Goal: Check status: Check status

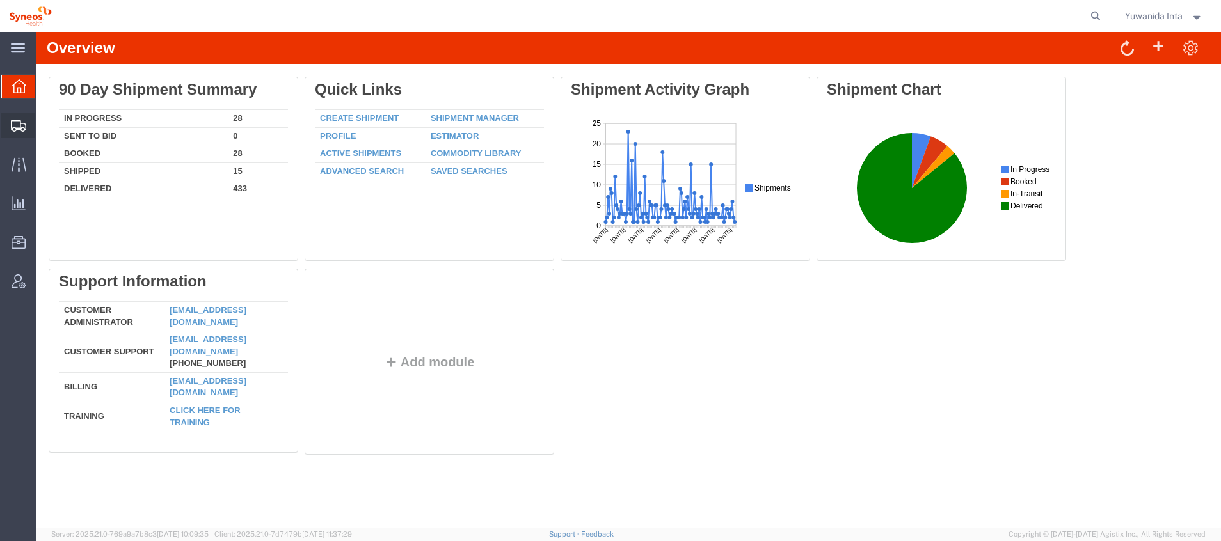
click at [0, 0] on span "Shipment Manager" at bounding box center [0, 0] width 0 height 0
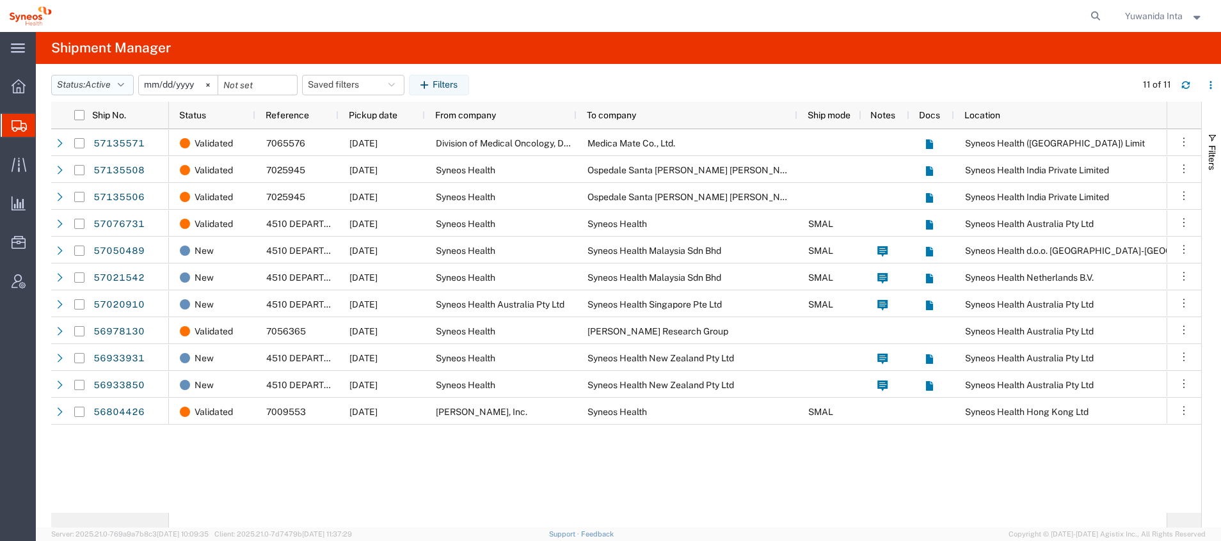
click at [124, 81] on icon "button" at bounding box center [121, 85] width 6 height 9
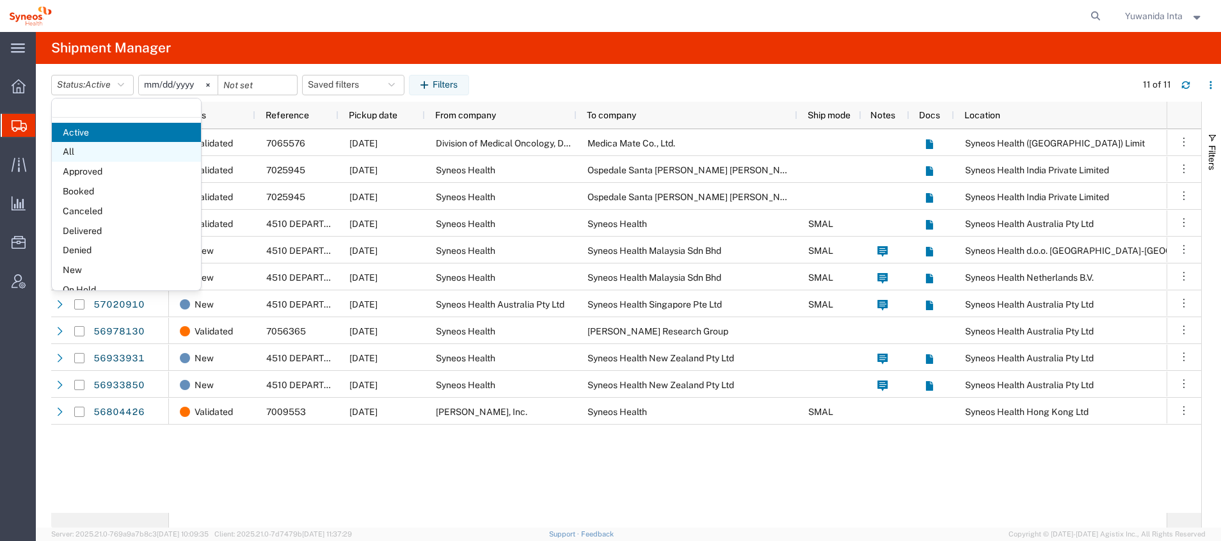
click at [86, 149] on span "All" at bounding box center [126, 152] width 149 height 20
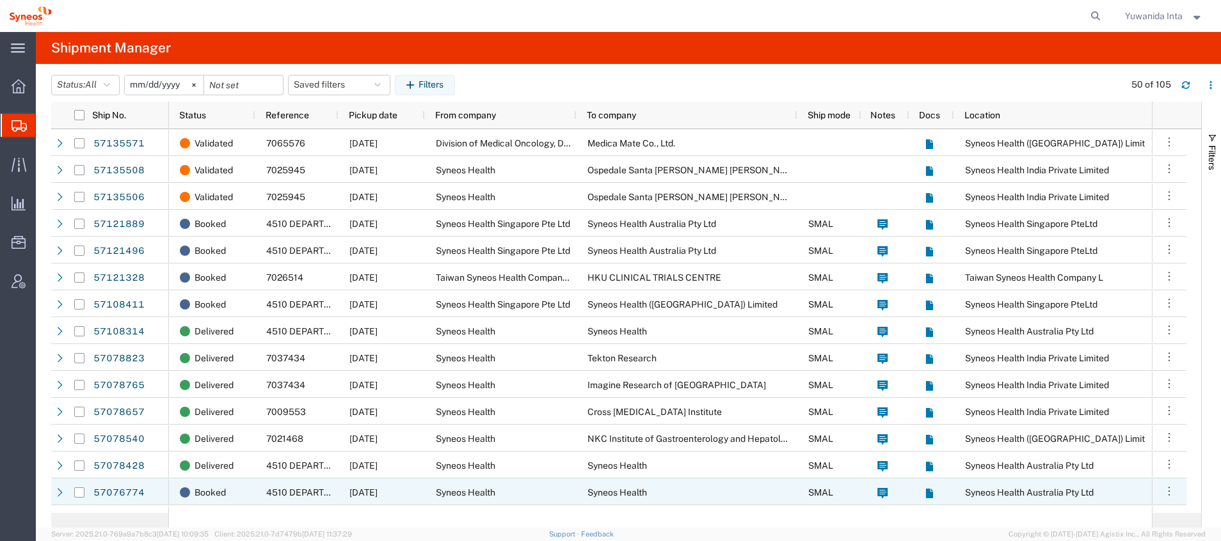
scroll to position [96, 0]
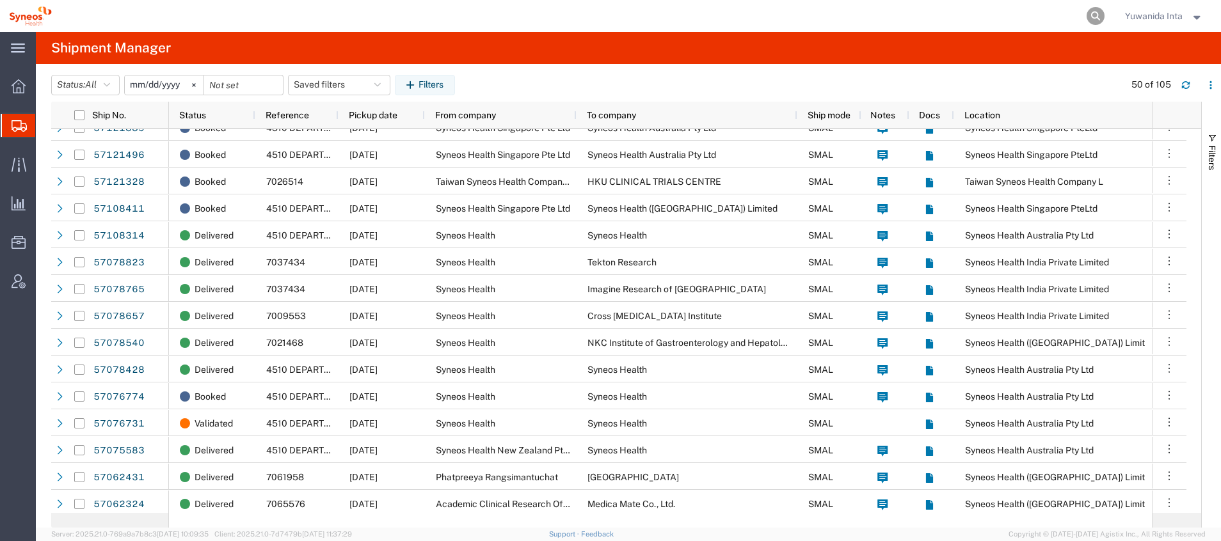
click at [1098, 11] on icon at bounding box center [1096, 16] width 18 height 18
type input "ึ"
type input "ึ75135571"
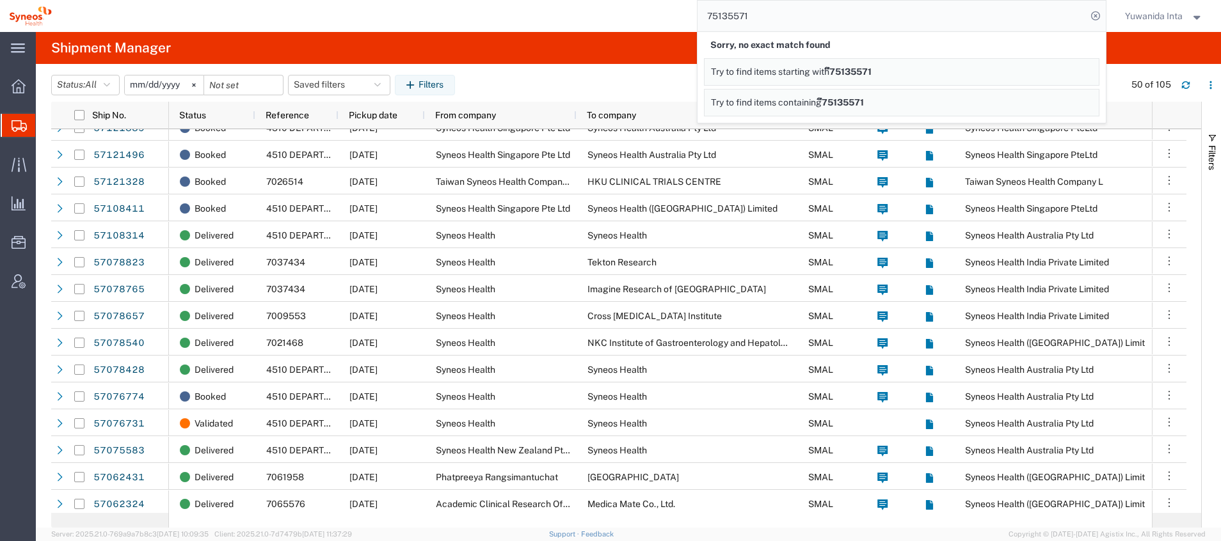
click at [803, 102] on span "Try to find items containing" at bounding box center [766, 102] width 111 height 10
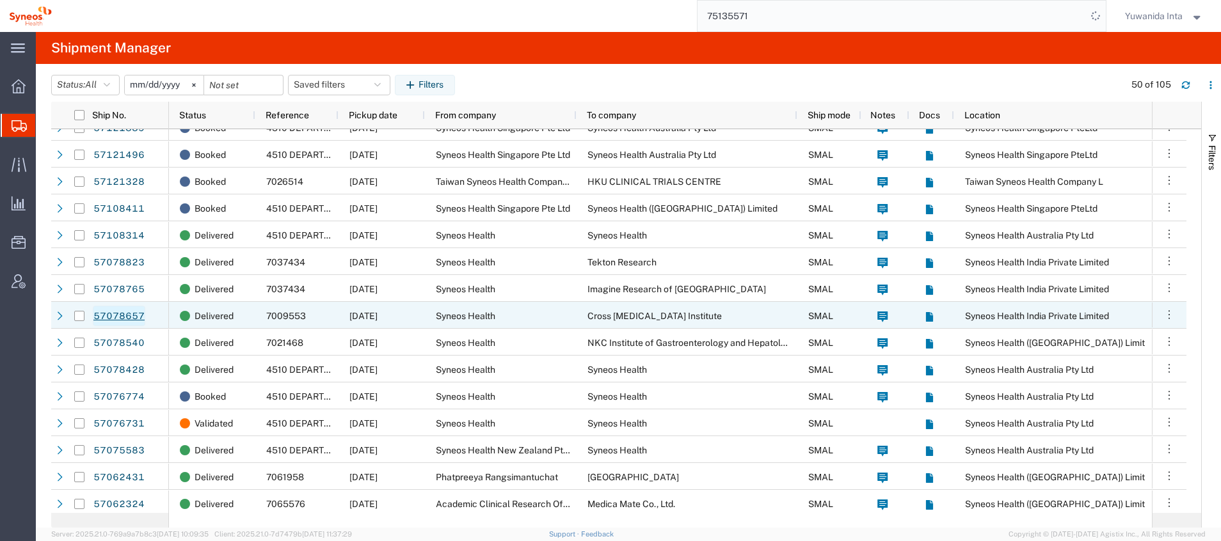
scroll to position [0, 0]
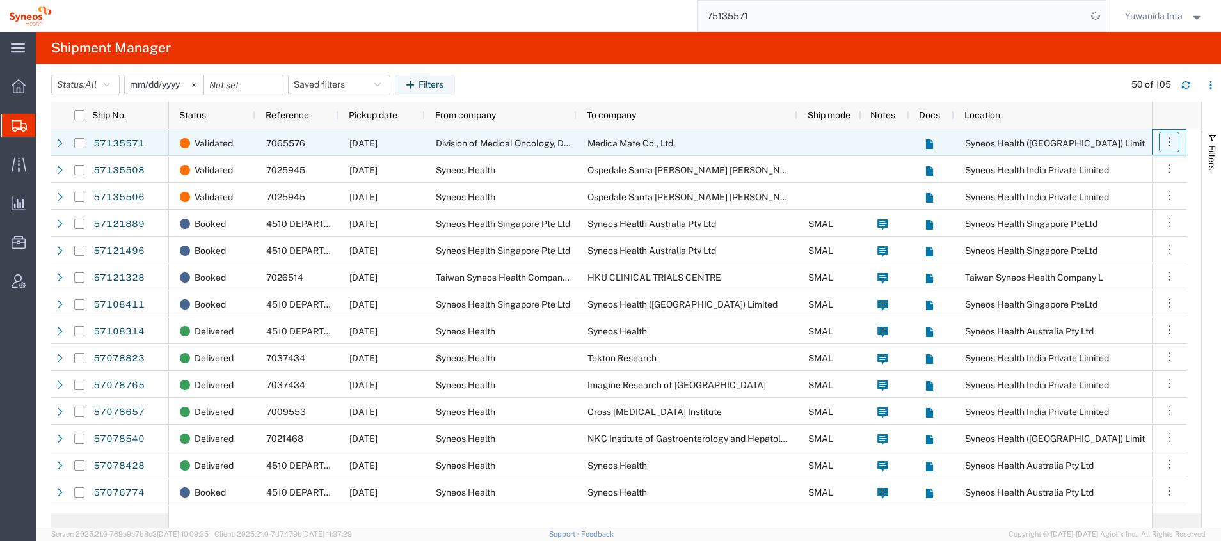
click at [1171, 143] on icon "button" at bounding box center [1169, 142] width 13 height 13
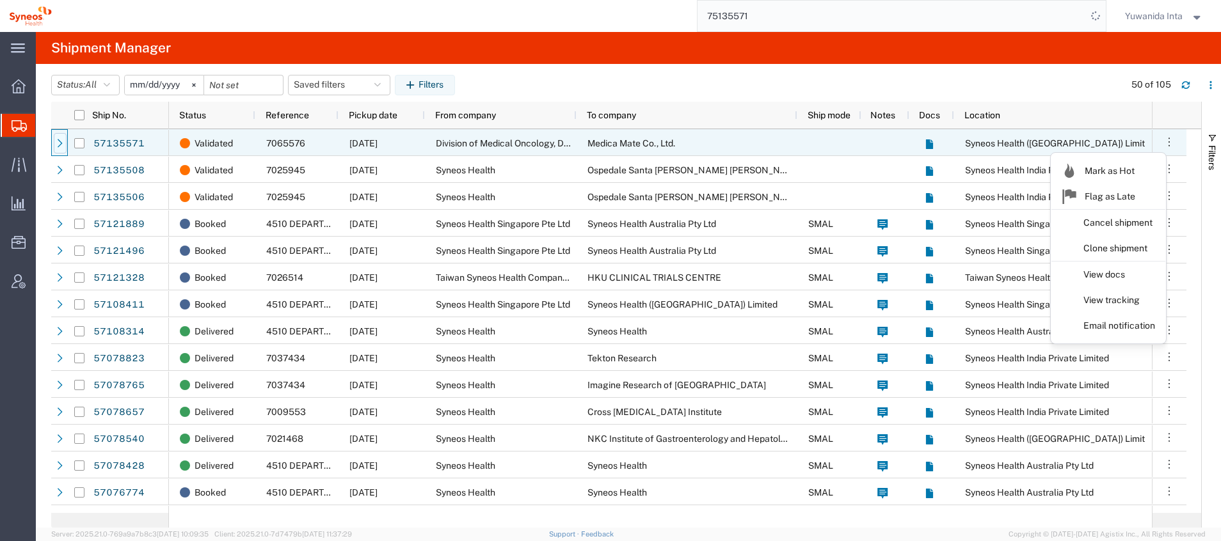
click at [61, 142] on icon at bounding box center [60, 143] width 5 height 8
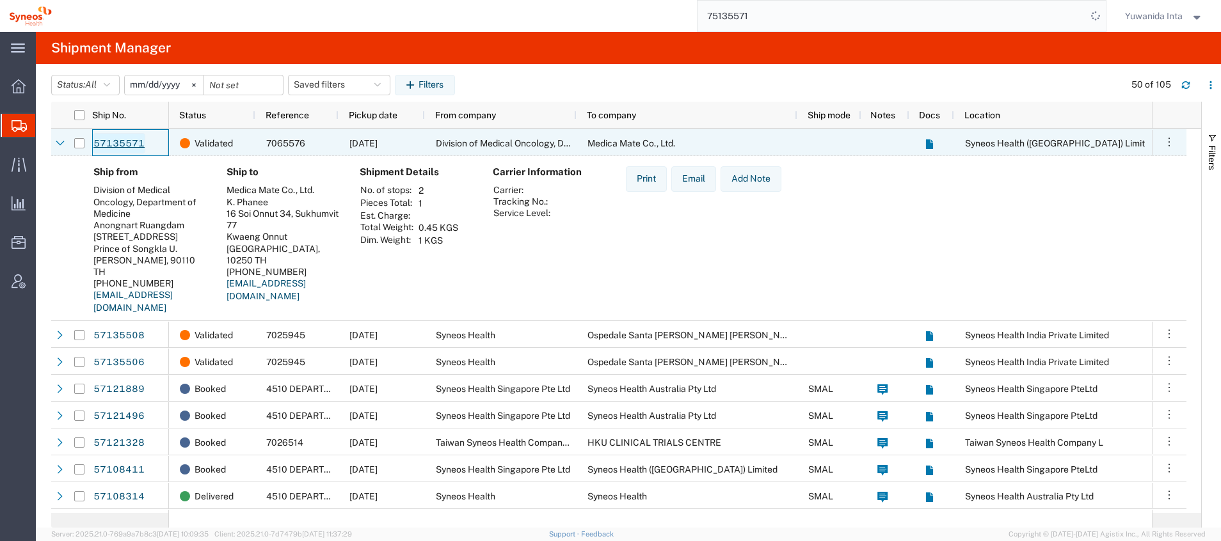
click at [132, 138] on link "57135571" at bounding box center [119, 143] width 52 height 20
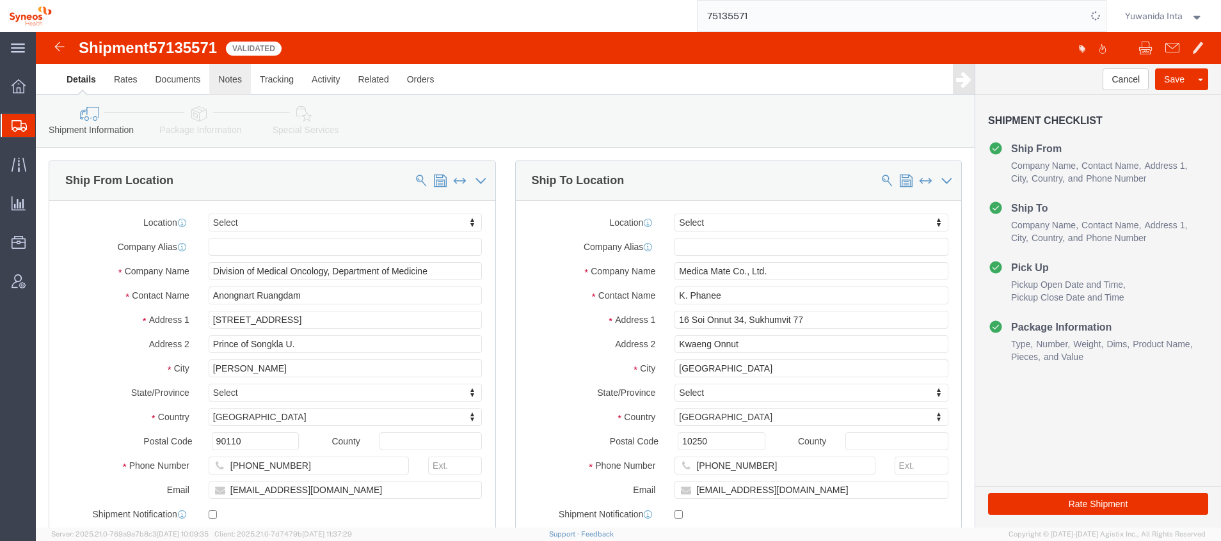
select select
click link "Notes"
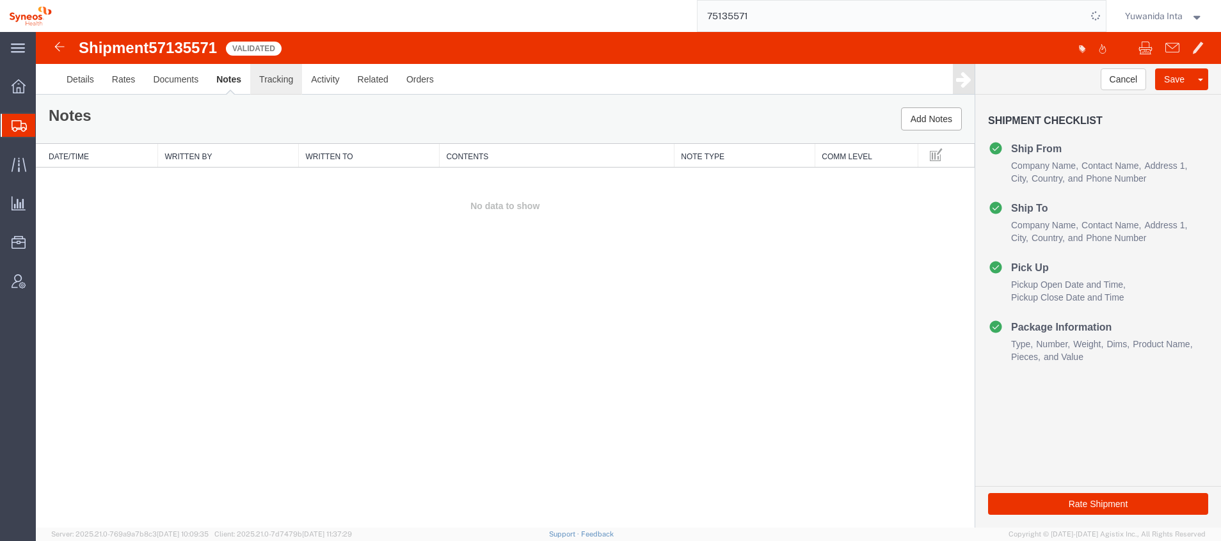
click at [282, 77] on link "Tracking" at bounding box center [276, 79] width 52 height 31
click at [228, 76] on link "Notes" at bounding box center [228, 79] width 42 height 31
click at [325, 74] on link "Activity" at bounding box center [325, 79] width 46 height 31
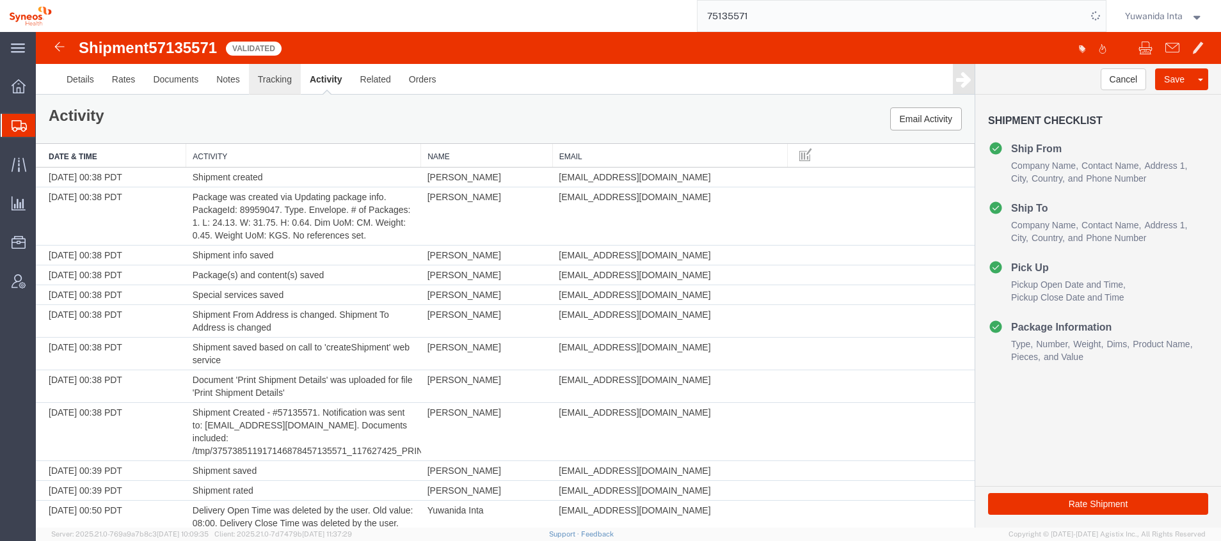
click at [264, 81] on link "Tracking" at bounding box center [275, 79] width 52 height 31
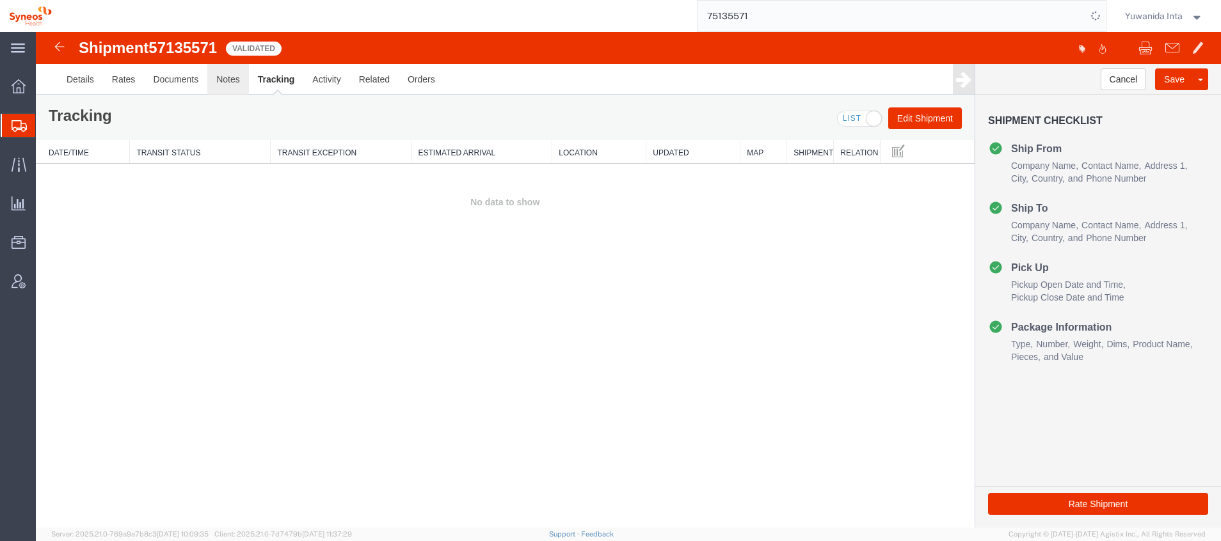
click at [220, 84] on link "Notes" at bounding box center [228, 79] width 42 height 31
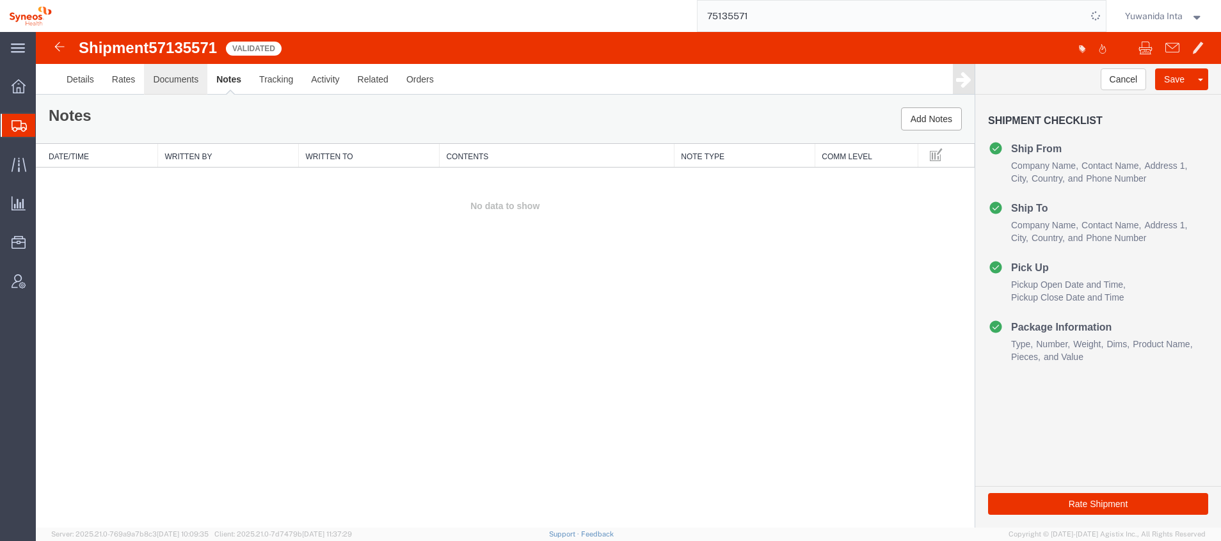
click at [173, 79] on link "Documents" at bounding box center [175, 79] width 63 height 31
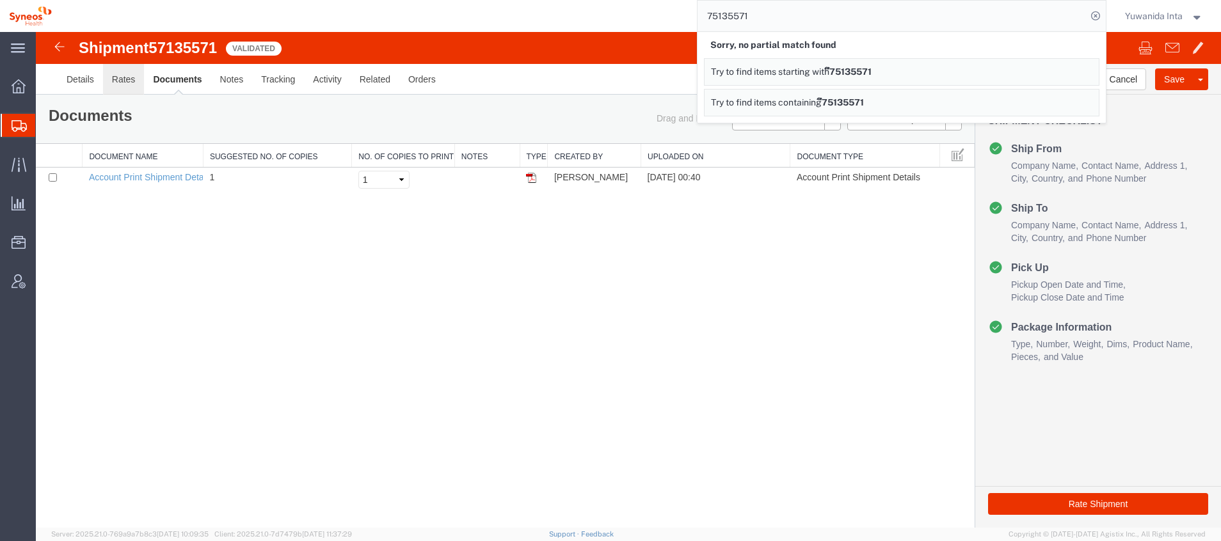
click at [125, 73] on link "Rates" at bounding box center [124, 79] width 42 height 31
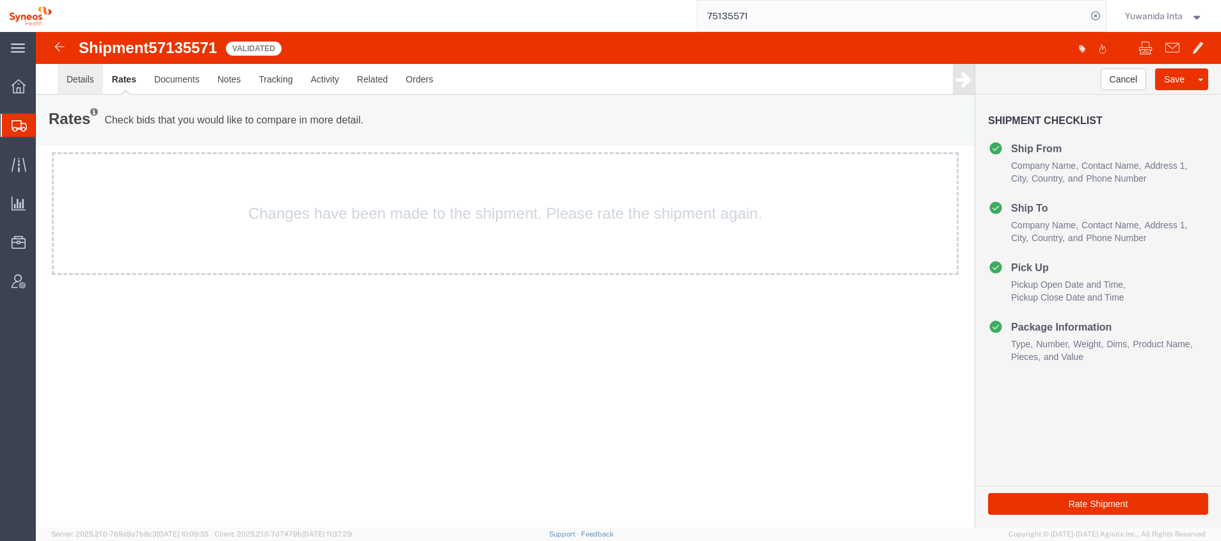
click at [80, 84] on link "Details" at bounding box center [80, 79] width 45 height 31
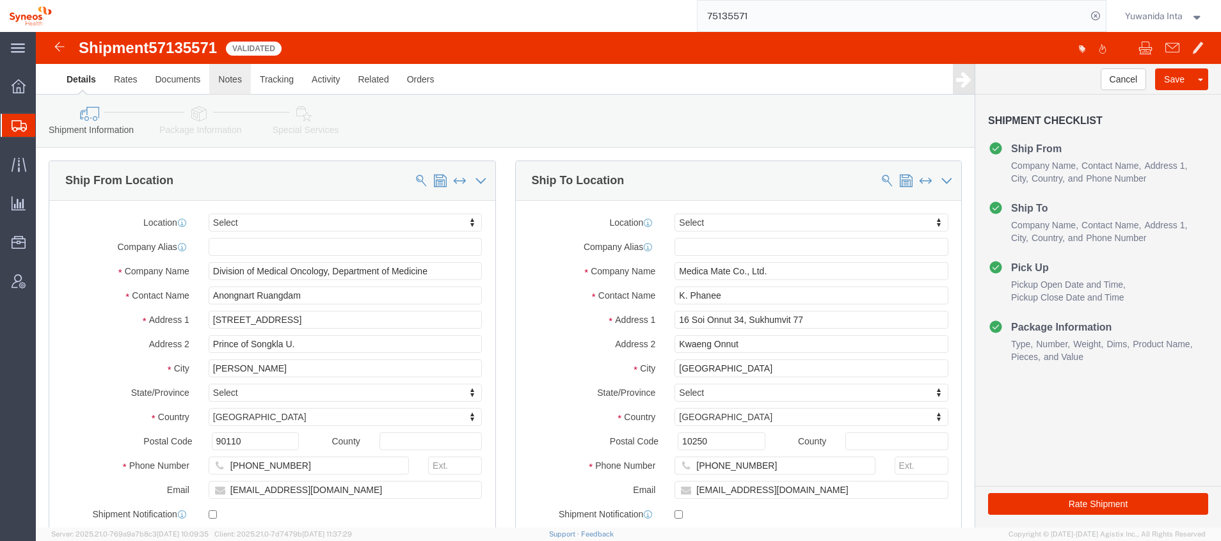
click link "Notes"
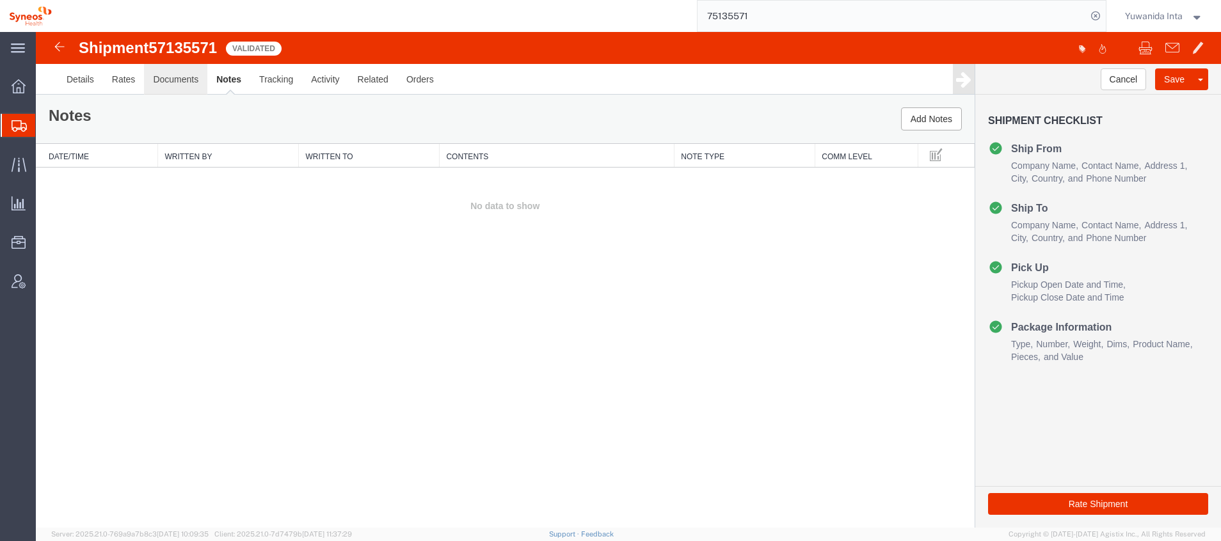
click at [191, 81] on link "Documents" at bounding box center [175, 79] width 63 height 31
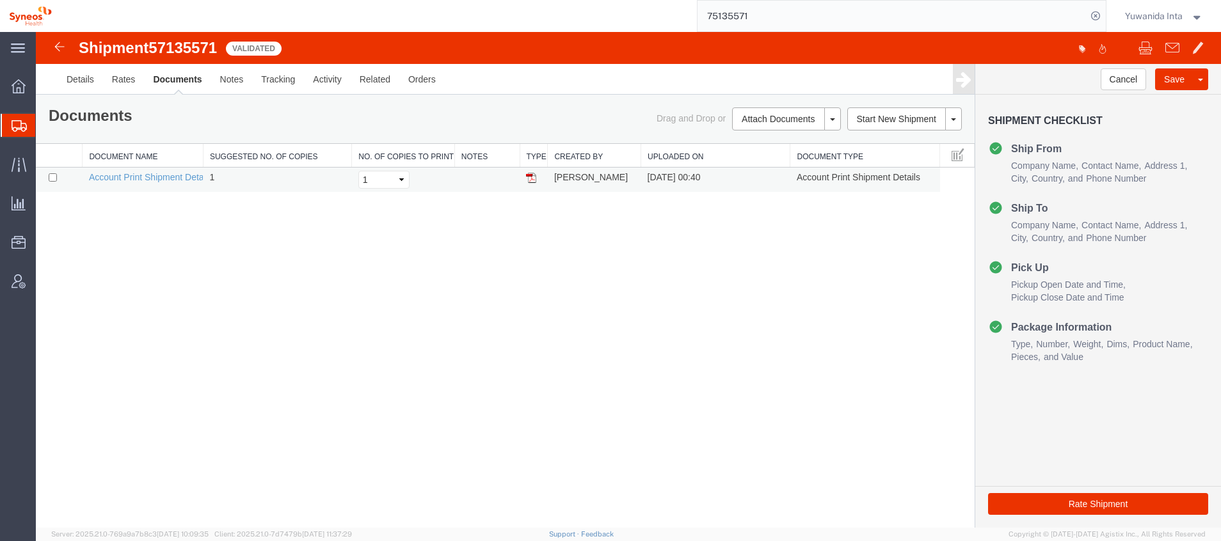
click at [534, 179] on img at bounding box center [531, 178] width 10 height 10
click at [0, 0] on span "Shipment Manager" at bounding box center [0, 0] width 0 height 0
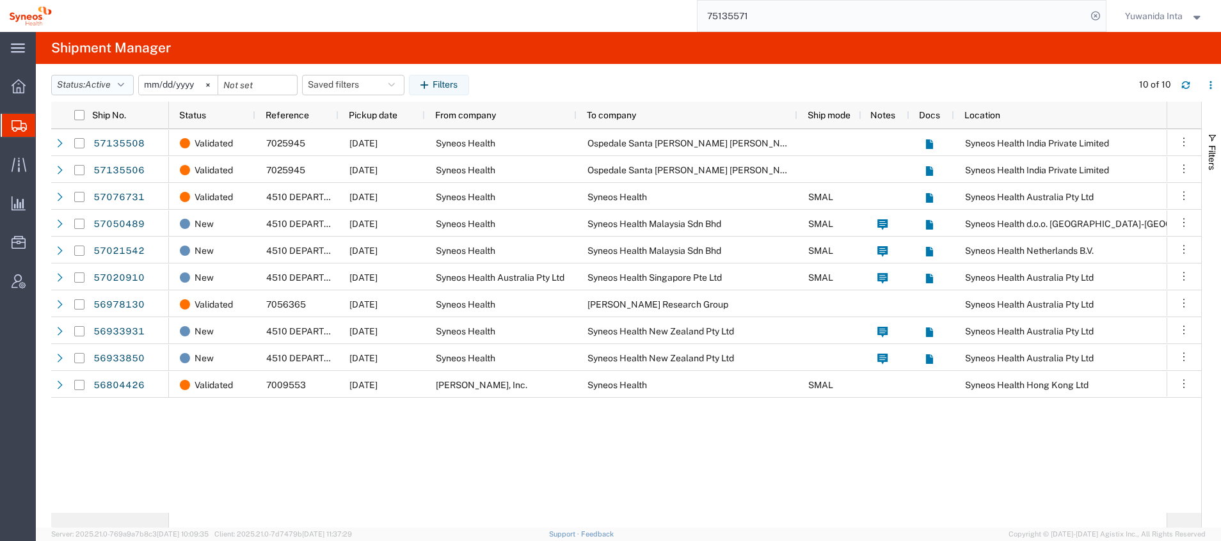
click at [124, 81] on icon "button" at bounding box center [121, 85] width 6 height 9
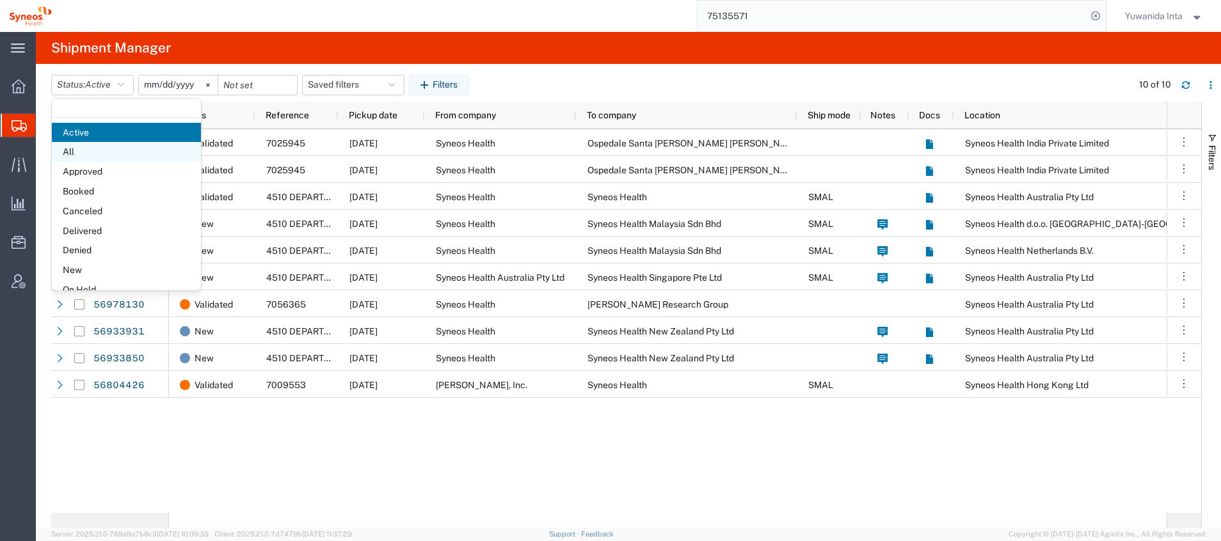
click at [117, 148] on span "All" at bounding box center [126, 152] width 149 height 20
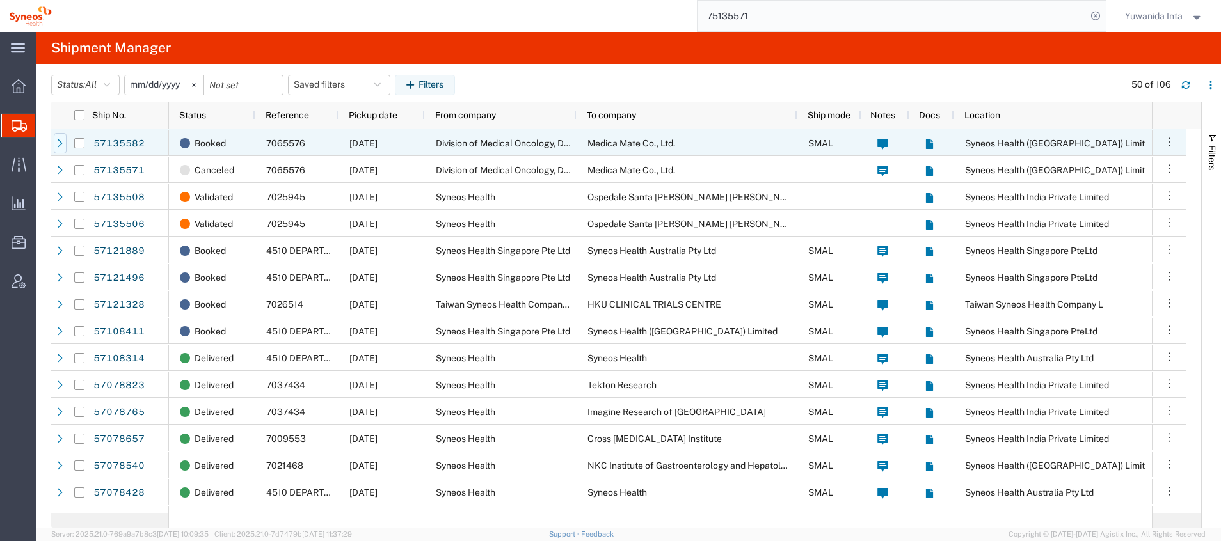
click at [65, 145] on div at bounding box center [60, 143] width 13 height 20
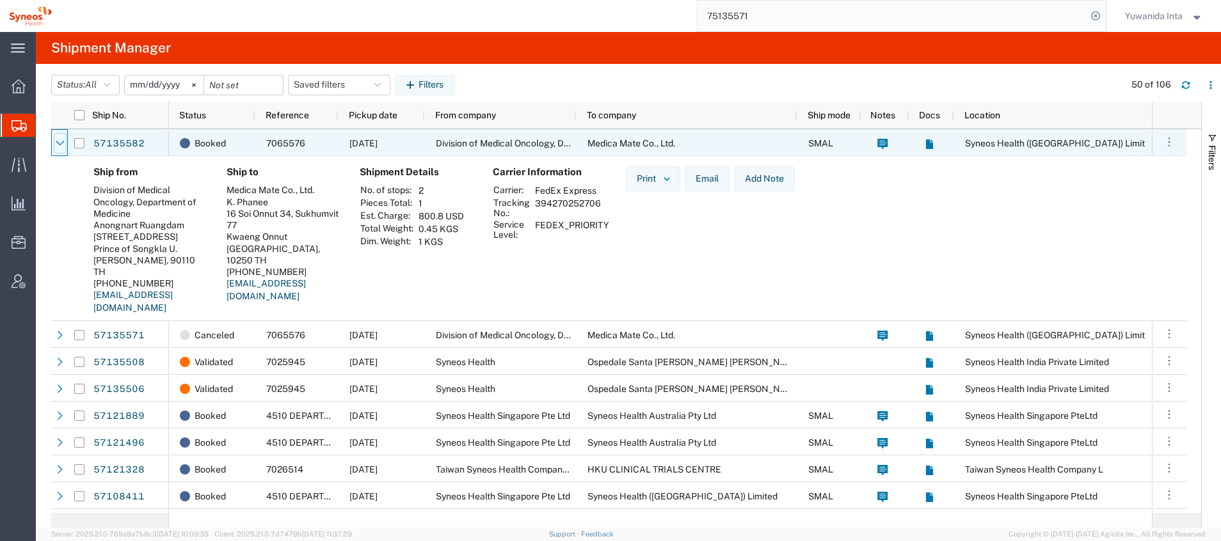
click at [65, 148] on div at bounding box center [60, 143] width 13 height 20
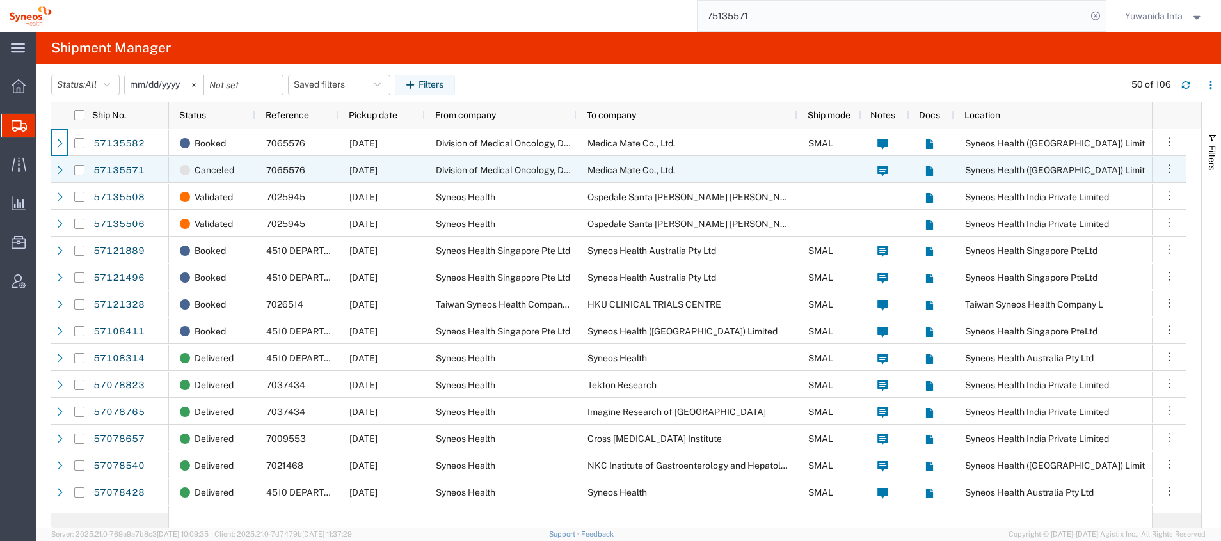
drag, startPoint x: 540, startPoint y: 171, endPoint x: 1220, endPoint y: 315, distance: 695.4
click at [540, 172] on span "Division of Medical Oncology, Department of Medicine" at bounding box center [546, 170] width 221 height 10
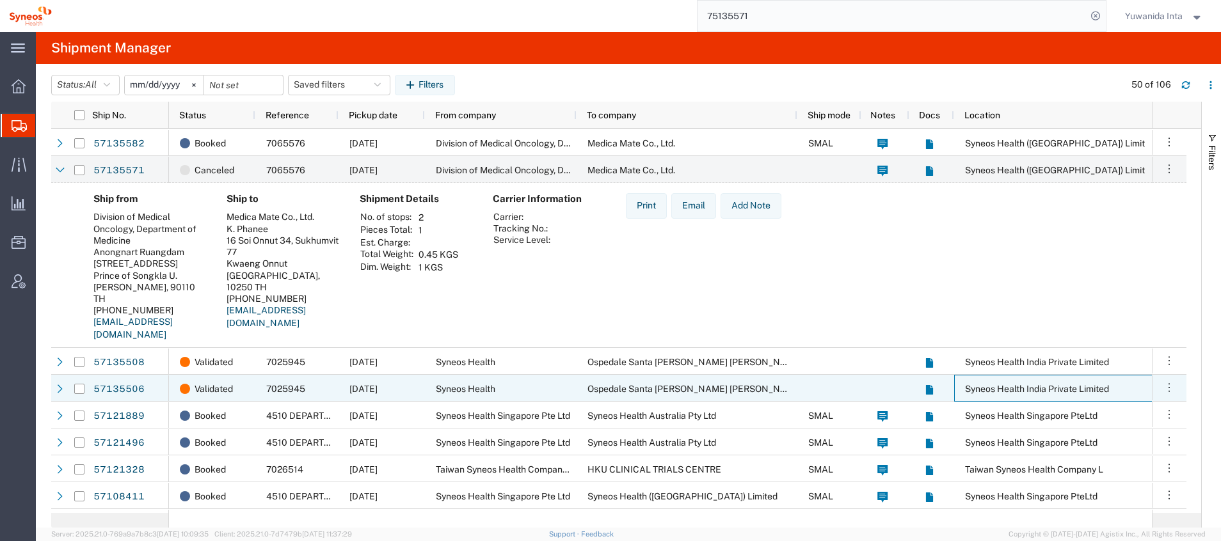
click at [1014, 387] on span "Syneos Health India Private Limited" at bounding box center [1037, 389] width 144 height 10
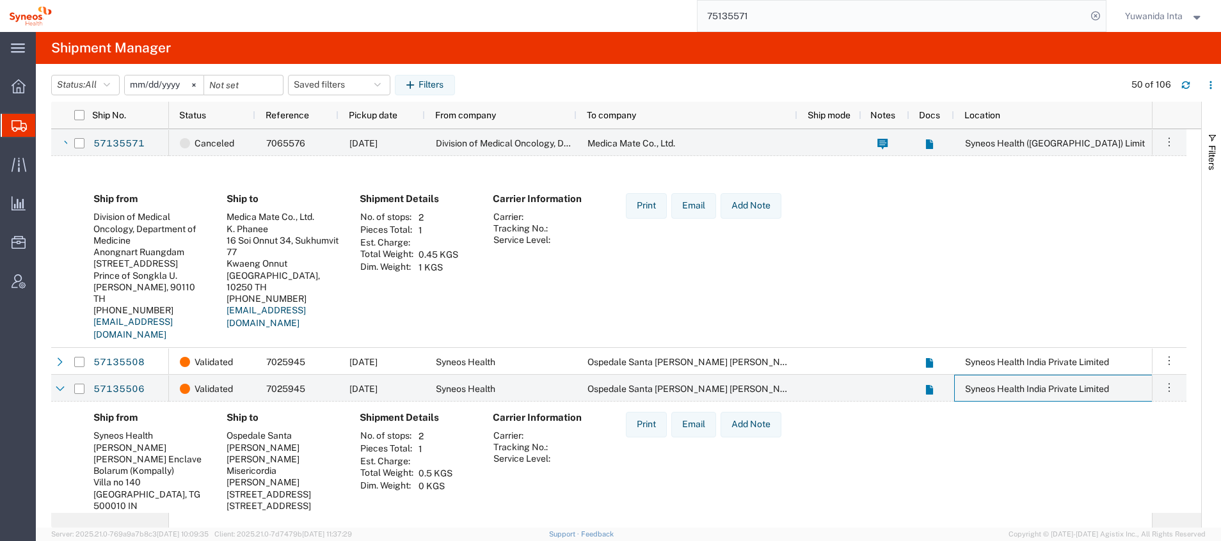
scroll to position [96, 0]
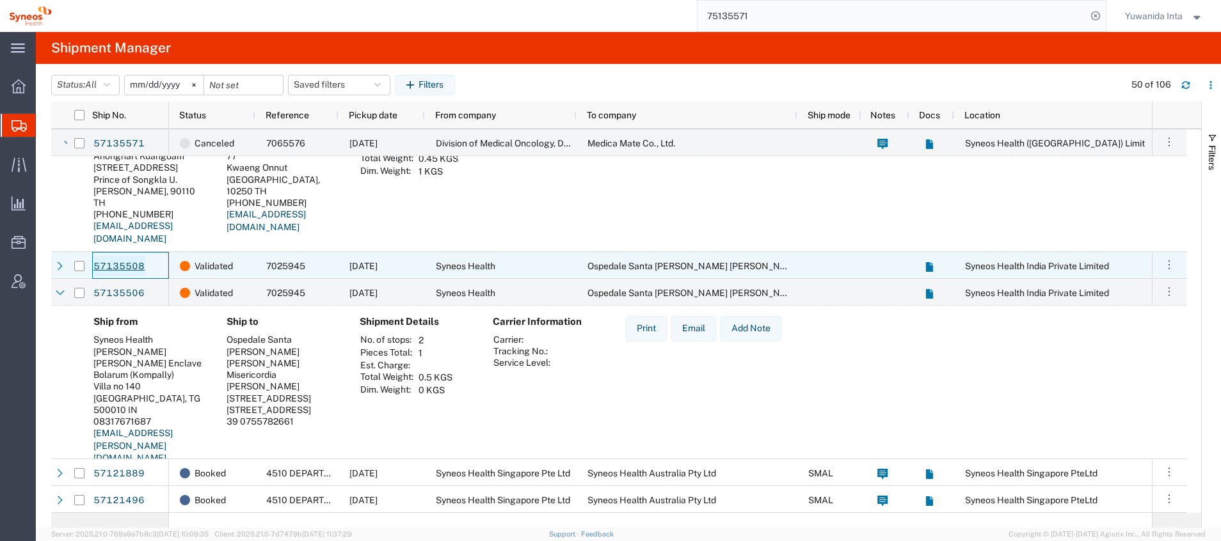
click at [115, 271] on link "57135508" at bounding box center [119, 266] width 52 height 20
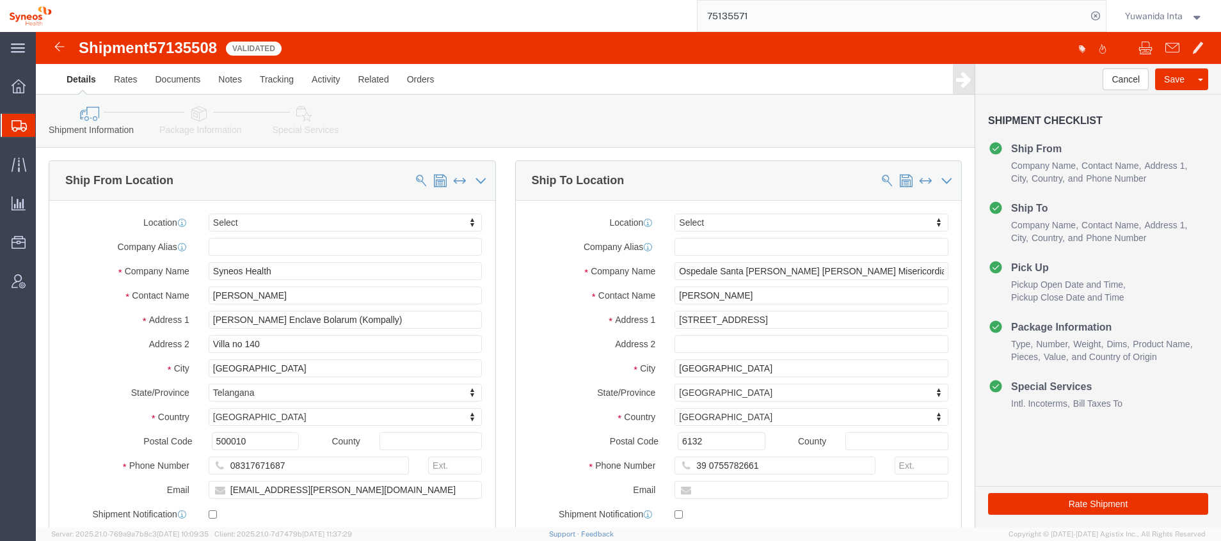
select select
